Goal: Information Seeking & Learning: Learn about a topic

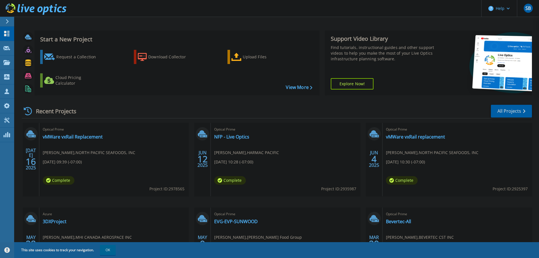
click at [389, 14] on header "Help SB Partner Team Member [PERSON_NAME] [EMAIL_ADDRESS][DOMAIN_NAME] tpoint M…" at bounding box center [269, 8] width 539 height 17
click at [95, 139] on link "vMWare vxRail Replacement" at bounding box center [73, 137] width 60 height 6
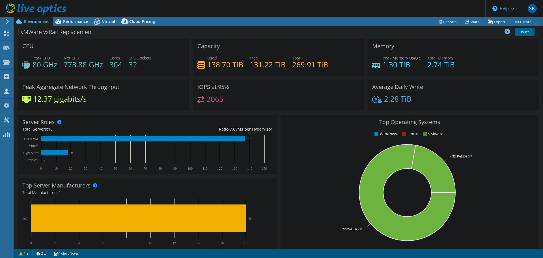
select select "USD"
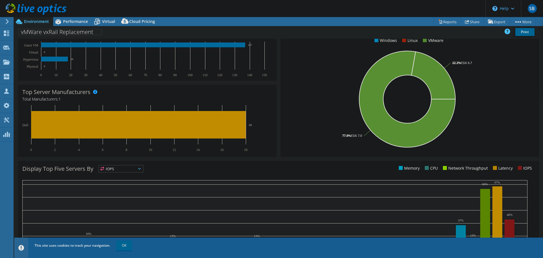
scroll to position [120, 0]
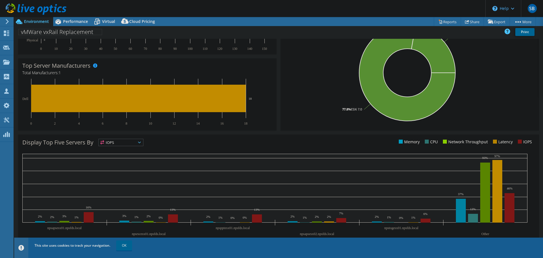
click at [117, 141] on span "IOPS" at bounding box center [121, 142] width 44 height 7
click at [115, 163] on li "CPU" at bounding box center [121, 165] width 44 height 8
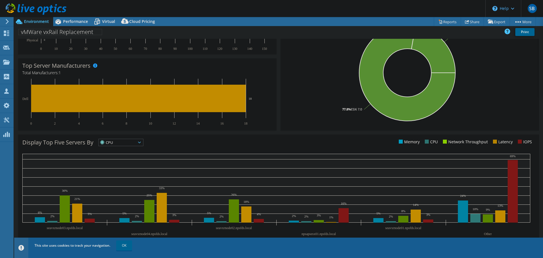
click at [120, 139] on span "CPU" at bounding box center [117, 142] width 37 height 7
click at [73, 21] on span "Performance" at bounding box center [75, 21] width 25 height 5
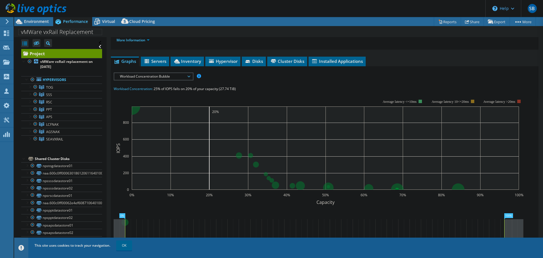
scroll to position [85, 0]
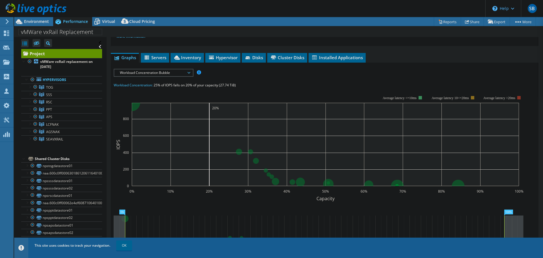
click at [151, 74] on span "Workload Concentration Bubble" at bounding box center [153, 72] width 73 height 7
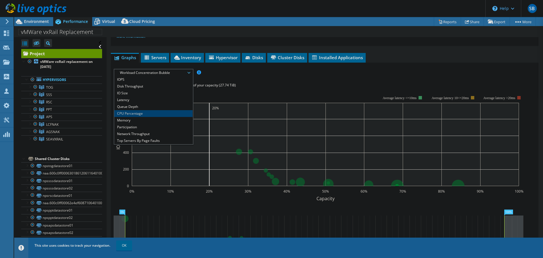
click at [131, 115] on li "CPU Percentage" at bounding box center [153, 113] width 78 height 7
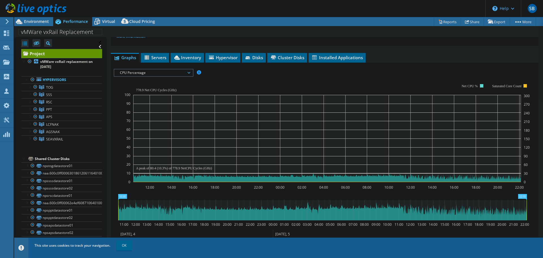
click at [148, 69] on span "CPU Percentage" at bounding box center [153, 72] width 73 height 7
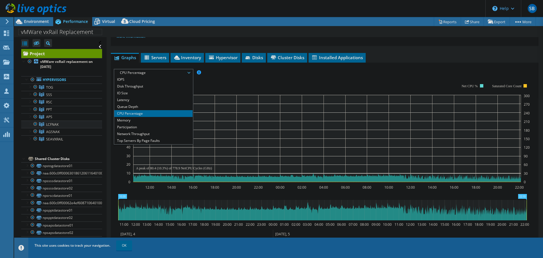
click at [49, 90] on span "LCFNAK" at bounding box center [49, 87] width 7 height 5
